Goal: Task Accomplishment & Management: Manage account settings

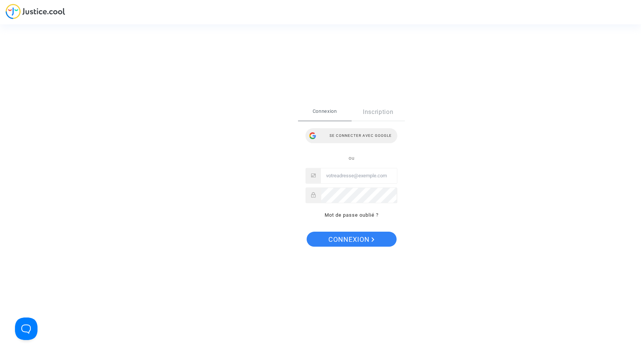
click at [355, 134] on div "Se connecter avec Google" at bounding box center [351, 135] width 92 height 15
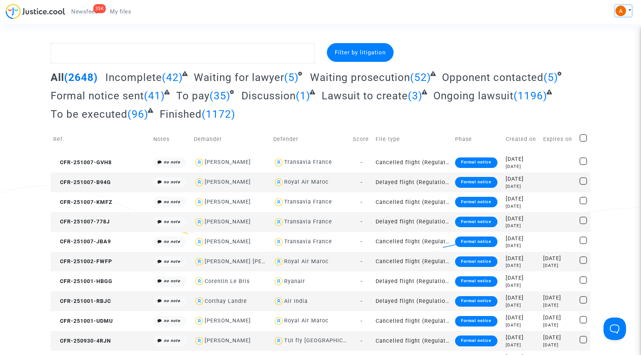
click at [627, 12] on button at bounding box center [623, 10] width 16 height 11
click at [601, 39] on link "Settings" at bounding box center [601, 39] width 59 height 12
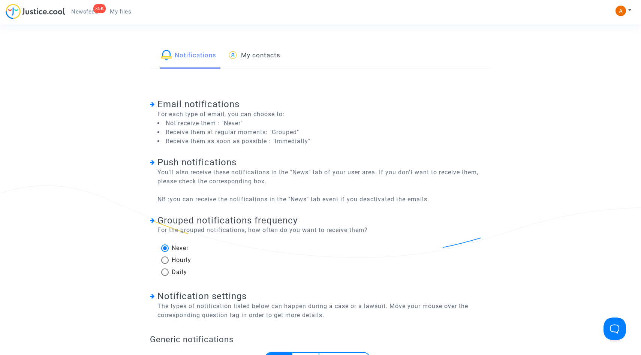
click at [268, 57] on link "My contacts" at bounding box center [253, 55] width 53 height 25
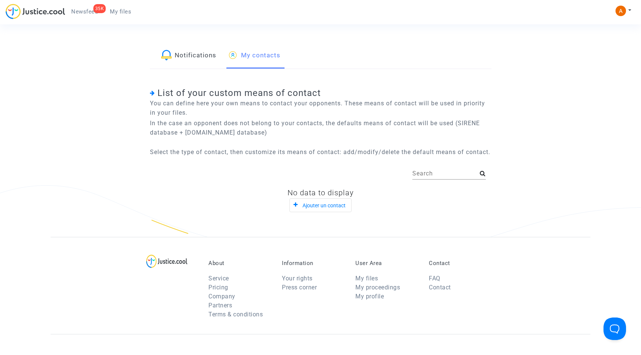
click at [197, 55] on link "Notifications" at bounding box center [188, 55] width 55 height 25
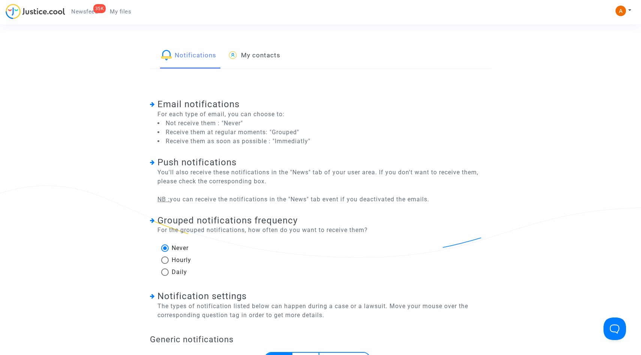
click at [121, 15] on link "My files" at bounding box center [120, 11] width 33 height 11
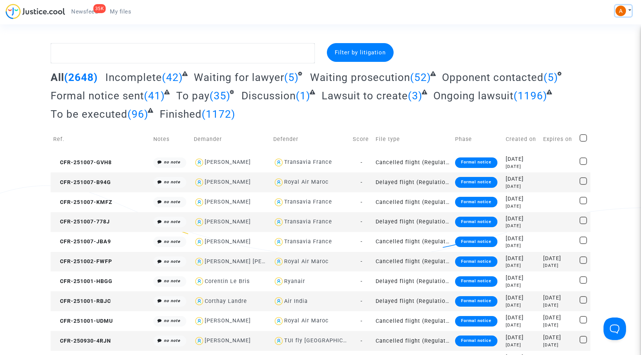
click at [626, 10] on button at bounding box center [623, 10] width 16 height 11
click at [598, 27] on link "My profile" at bounding box center [601, 27] width 59 height 12
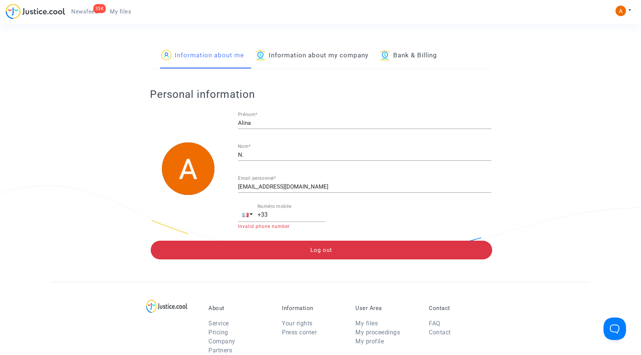
click at [327, 58] on link "Information about my company" at bounding box center [311, 55] width 113 height 25
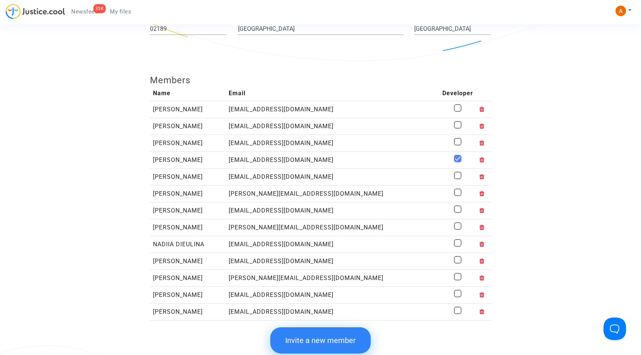
scroll to position [277, 0]
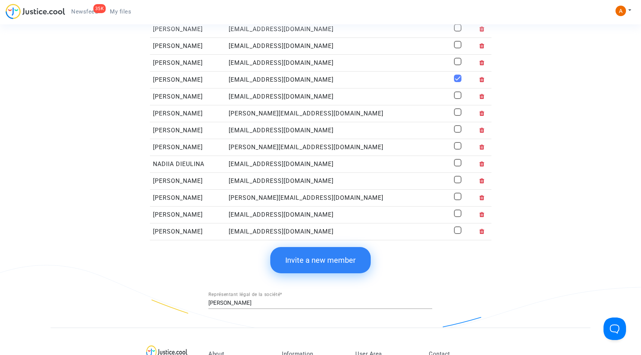
click at [479, 149] on icon at bounding box center [481, 147] width 5 height 6
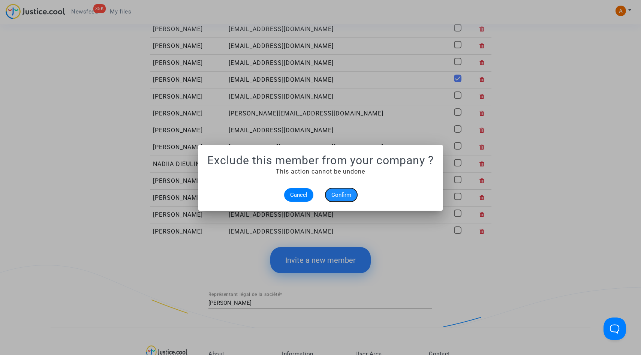
click at [341, 197] on span "Confirm" at bounding box center [341, 194] width 20 height 7
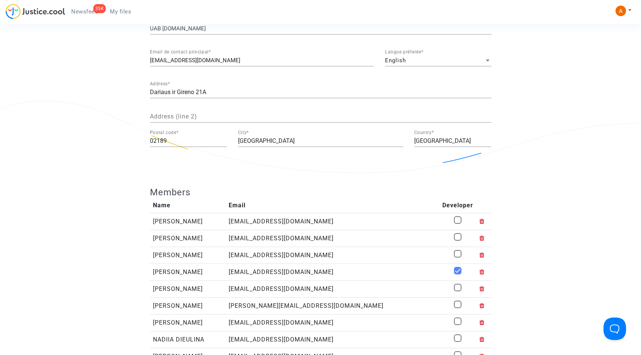
scroll to position [248, 0]
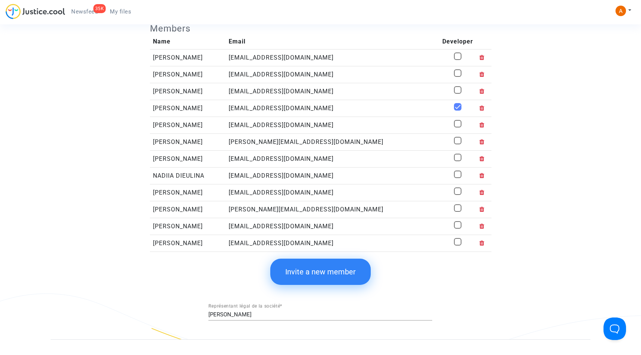
click at [479, 194] on icon at bounding box center [481, 192] width 5 height 6
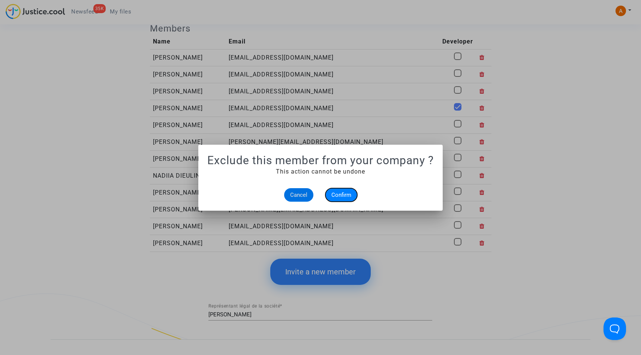
click at [344, 194] on span "Confirm" at bounding box center [341, 194] width 20 height 7
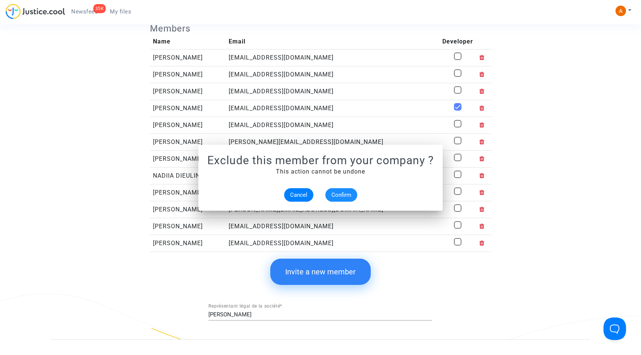
scroll to position [248, 0]
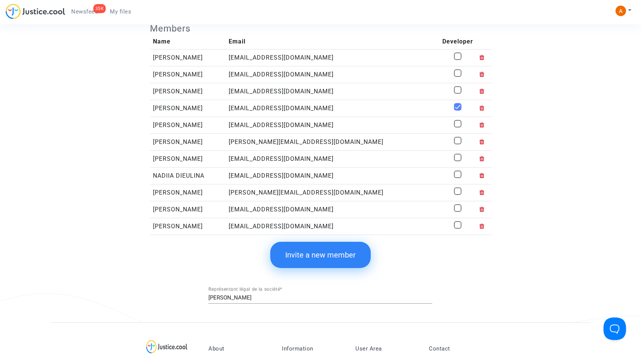
click at [479, 195] on icon at bounding box center [481, 192] width 5 height 6
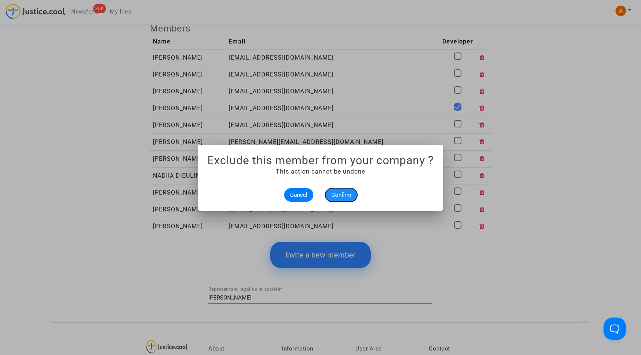
click at [338, 197] on span "Confirm" at bounding box center [341, 194] width 20 height 7
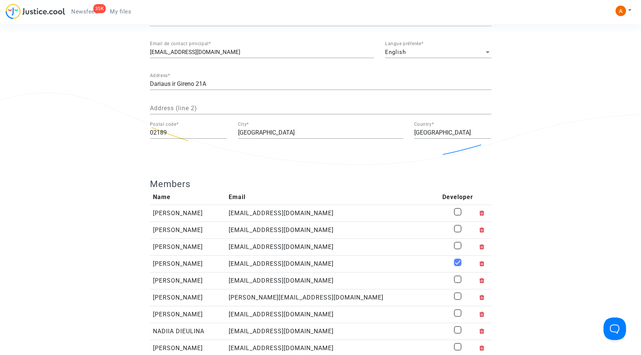
scroll to position [316, 0]
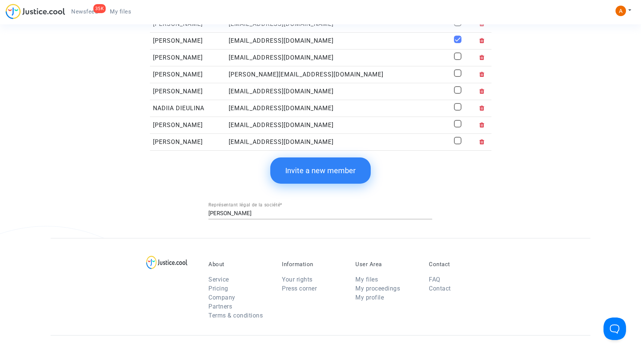
click at [479, 126] on icon at bounding box center [481, 125] width 5 height 6
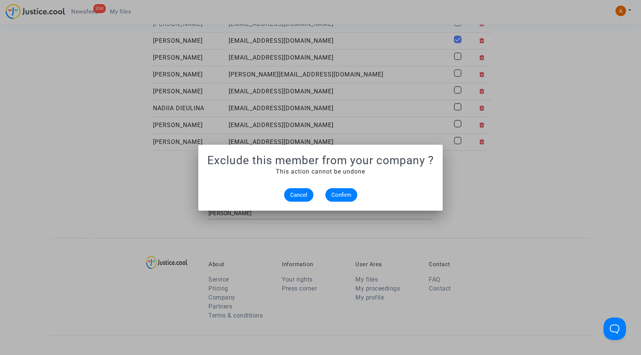
scroll to position [0, 0]
click at [345, 195] on span "Confirm" at bounding box center [341, 194] width 20 height 7
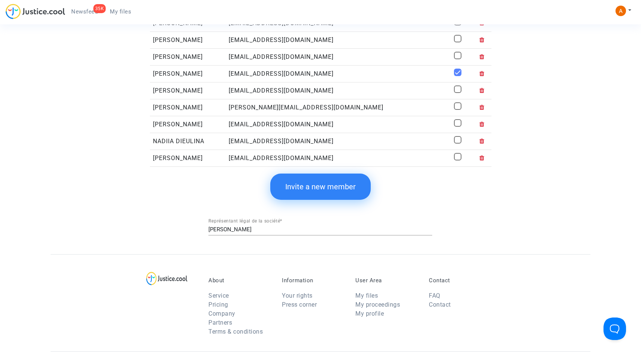
scroll to position [261, 0]
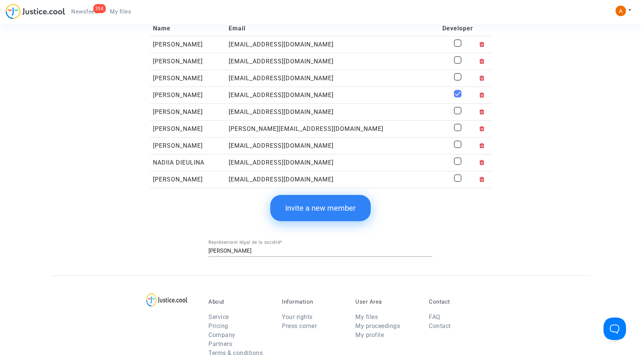
click at [309, 206] on button "Invite a new member" at bounding box center [320, 208] width 100 height 26
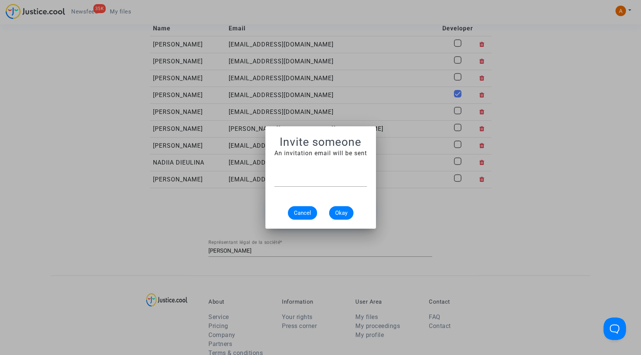
scroll to position [0, 0]
paste input "[EMAIL_ADDRESS][DOMAIN_NAME]"
type input "[EMAIL_ADDRESS][DOMAIN_NAME]"
click at [341, 216] on span "Okay" at bounding box center [341, 212] width 12 height 7
